Goal: Navigation & Orientation: Find specific page/section

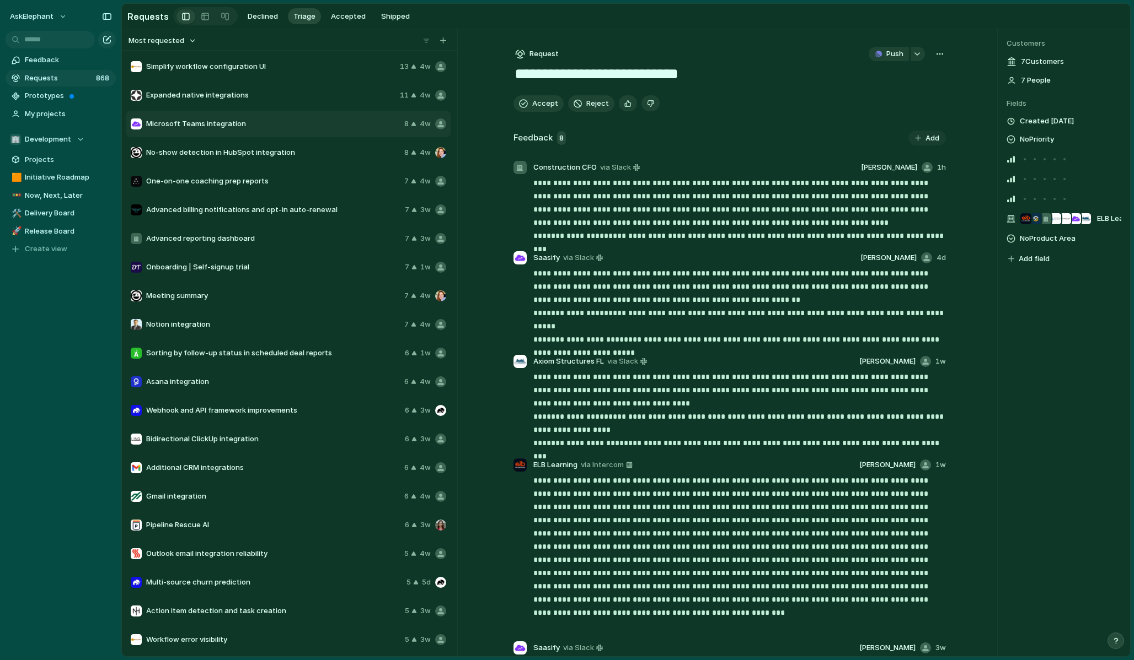
scroll to position [1, 0]
click at [44, 182] on span "Initiative Roadmap" at bounding box center [68, 177] width 87 height 11
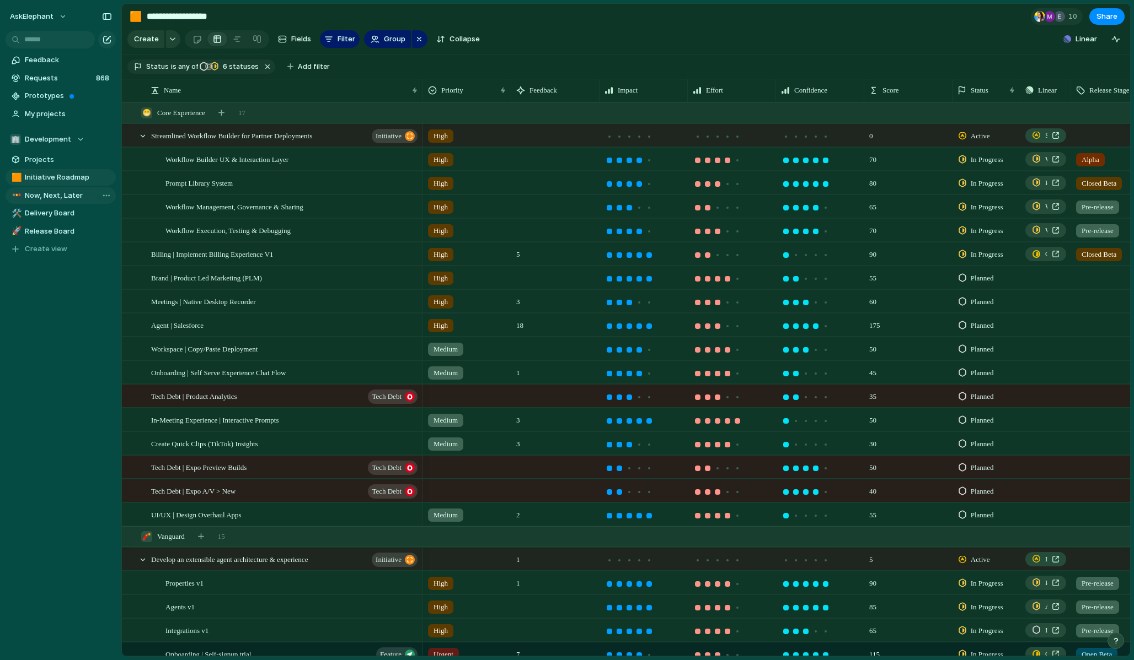
click at [58, 197] on span "Now, Next, Later" at bounding box center [68, 195] width 87 height 11
type input "**********"
